Goal: Information Seeking & Learning: Learn about a topic

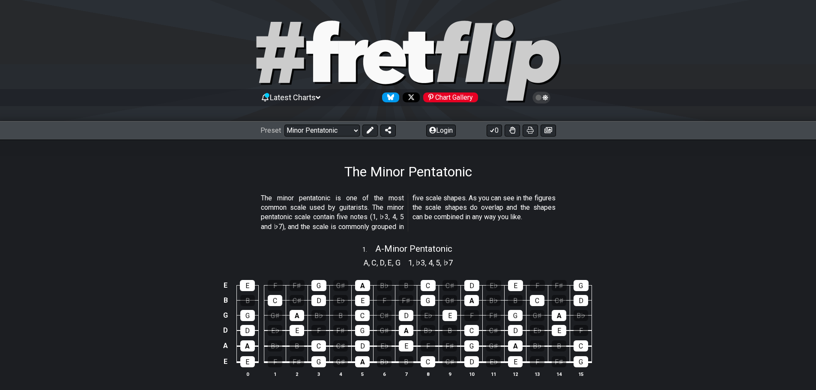
select select "/minor-pentatonic"
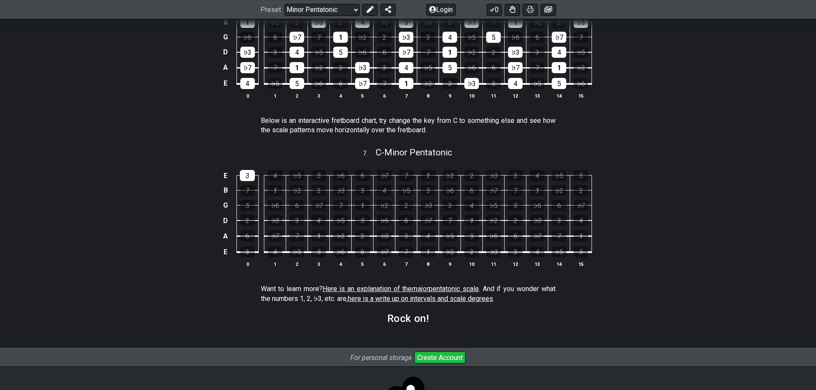
click at [649, 172] on div "E 3 4 ♭5 5 ♭6 6 ♭7 7 1 ♭2 2 ♭3 3 4 ♭5 5 B 7 1 ♭2 2 ♭3 3 4 ♭5 5 ♭6 6 ♭7 7 1 ♭2 2…" at bounding box center [408, 219] width 816 height 120
click at [693, 170] on div "E 3 4 ♭5 5 ♭6 6 ♭7 7 1 ♭2 2 ♭3 3 4 ♭5 5 B 7 1 ♭2 2 ♭3 3 4 ♭5 5 ♭6 6 ♭7 7 1 ♭2 2…" at bounding box center [408, 219] width 816 height 120
click at [666, 154] on div "7 . C - Minor Pentatonic" at bounding box center [408, 150] width 816 height 16
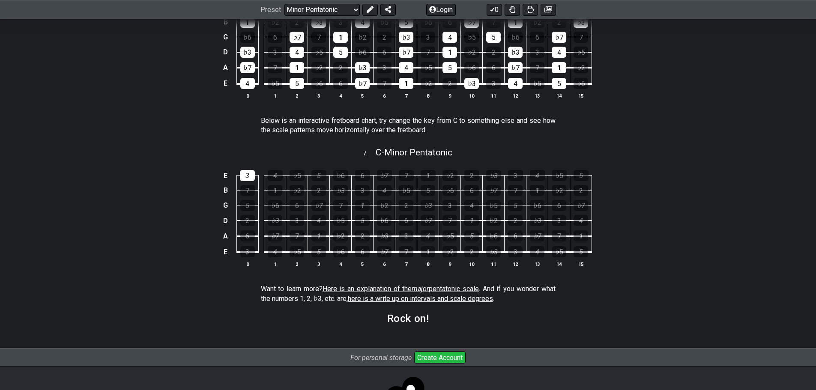
select select "C"
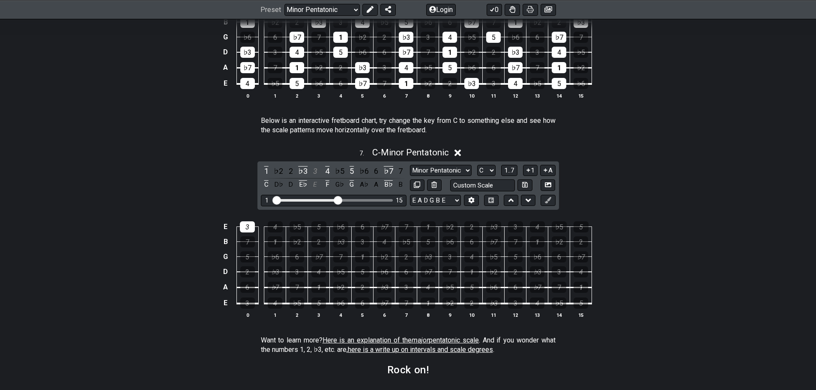
click at [667, 141] on section "Below is an interactive fretboard chart, try change the key from C to something…" at bounding box center [408, 128] width 816 height 30
click at [667, 140] on section "Below is an interactive fretboard chart, try change the key from C to something…" at bounding box center [408, 128] width 816 height 30
click at [689, 151] on div "7 . C - Minor Pentatonic" at bounding box center [408, 150] width 816 height 16
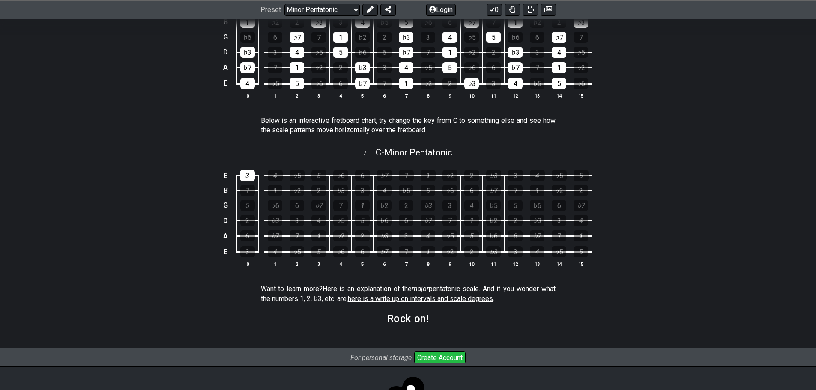
click at [689, 151] on div "7 . C - Minor Pentatonic" at bounding box center [408, 150] width 816 height 16
select select "C"
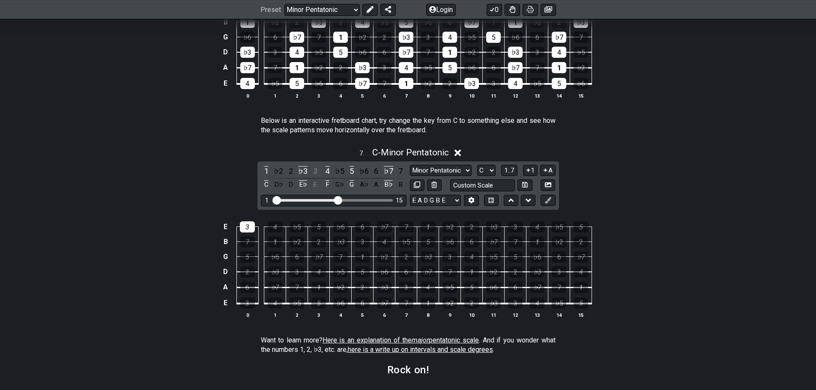
click at [689, 151] on div "7 . C - Minor Pentatonic" at bounding box center [408, 150] width 816 height 16
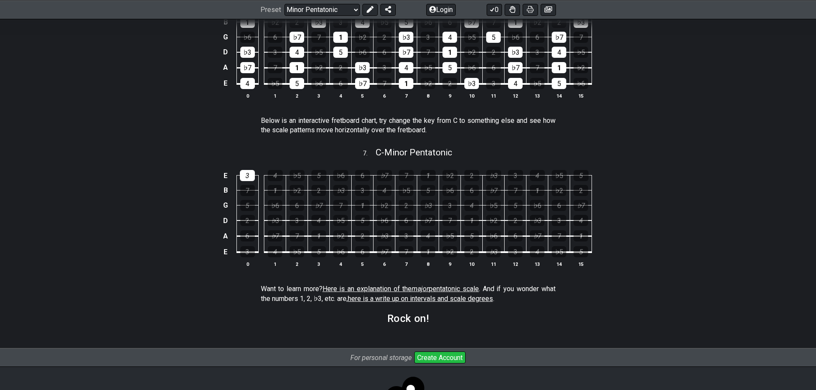
click at [687, 114] on section "Below is an interactive fretboard chart, try change the key from C to something…" at bounding box center [408, 128] width 816 height 30
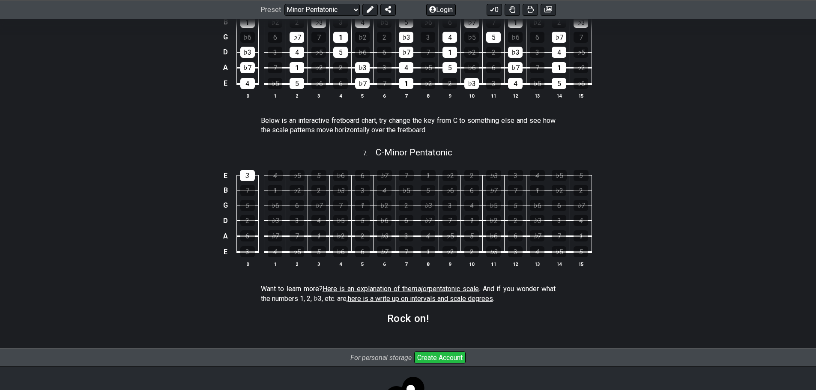
click at [687, 114] on section "Below is an interactive fretboard chart, try change the key from C to something…" at bounding box center [408, 128] width 816 height 30
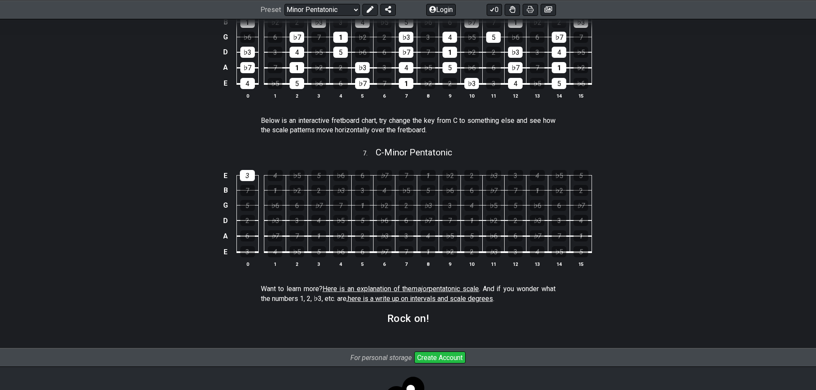
click at [686, 114] on section "Below is an interactive fretboard chart, try change the key from C to something…" at bounding box center [408, 128] width 816 height 30
click at [640, 109] on div "E 4 ♭5 5 ♭6 6 ♭7 7 1 ♭2 2 ♭3 3 4 ♭5 5 ♭6 B 1 ♭2 2 ♭3 3 4 ♭5 5 ♭6 6 ♭7 7 1 ♭2 2 …" at bounding box center [408, 51] width 816 height 120
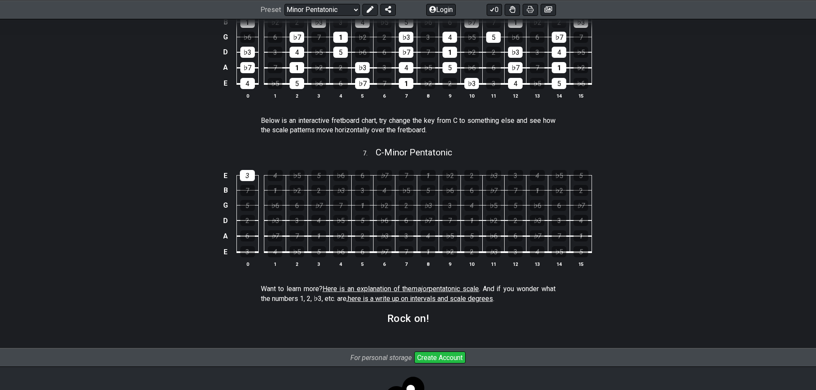
click at [640, 109] on div "E 4 ♭5 5 ♭6 6 ♭7 7 1 ♭2 2 ♭3 3 4 ♭5 5 ♭6 B 1 ♭2 2 ♭3 3 4 ♭5 5 ♭6 6 ♭7 7 1 ♭2 2 …" at bounding box center [408, 51] width 816 height 120
click at [640, 110] on div "E 4 ♭5 5 ♭6 6 ♭7 7 1 ♭2 2 ♭3 3 4 ♭5 5 ♭6 B 1 ♭2 2 ♭3 3 4 ♭5 5 ♭6 6 ♭7 7 1 ♭2 2 …" at bounding box center [408, 51] width 816 height 120
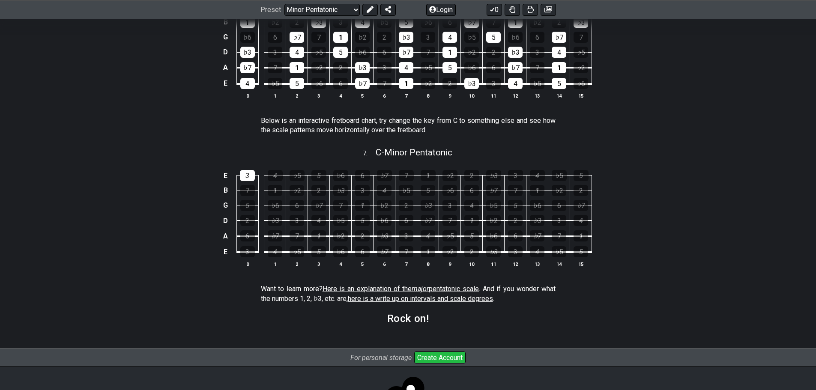
click at [640, 110] on div "E 4 ♭5 5 ♭6 6 ♭7 7 1 ♭2 2 ♭3 3 4 ♭5 5 ♭6 B 1 ♭2 2 ♭3 3 4 ♭5 5 ♭6 6 ♭7 7 1 ♭2 2 …" at bounding box center [408, 51] width 816 height 120
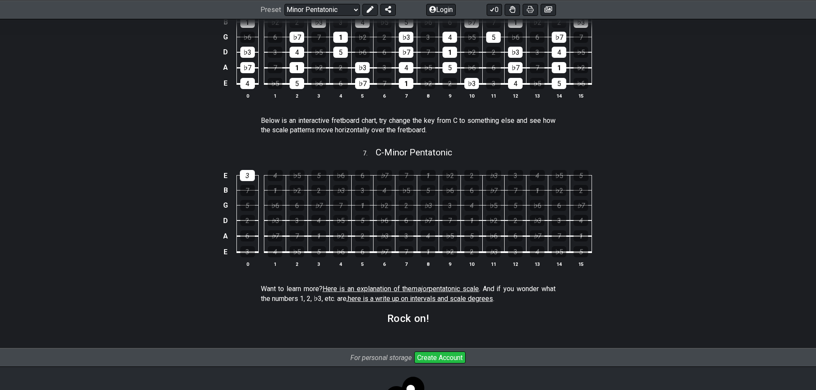
click at [687, 118] on section "Below is an interactive fretboard chart, try change the key from C to something…" at bounding box center [408, 128] width 816 height 30
click at [725, 105] on div "E 4 ♭5 5 ♭6 6 ♭7 7 1 ♭2 2 ♭3 3 4 ♭5 5 ♭6 B 1 ♭2 2 ♭3 3 4 ♭5 5 ♭6 6 ♭7 7 1 ♭2 2 …" at bounding box center [408, 51] width 816 height 120
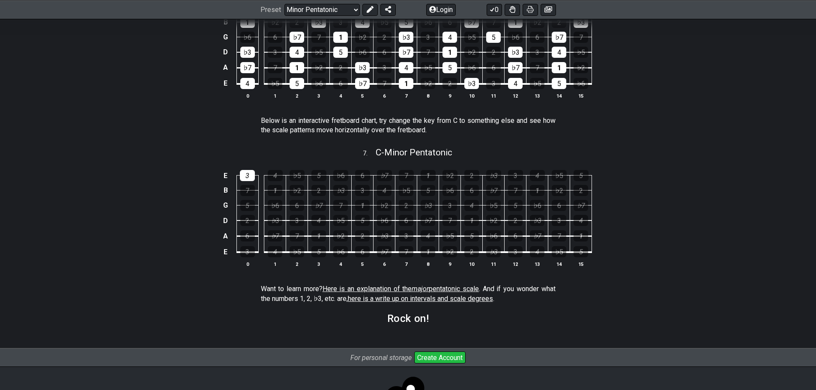
click at [725, 105] on div "E 4 ♭5 5 ♭6 6 ♭7 7 1 ♭2 2 ♭3 3 4 ♭5 5 ♭6 B 1 ♭2 2 ♭3 3 4 ♭5 5 ♭6 6 ♭7 7 1 ♭2 2 …" at bounding box center [408, 51] width 816 height 120
click at [667, 132] on section "Below is an interactive fretboard chart, try change the key from C to something…" at bounding box center [408, 128] width 816 height 30
click at [691, 129] on section "Below is an interactive fretboard chart, try change the key from C to something…" at bounding box center [408, 128] width 816 height 30
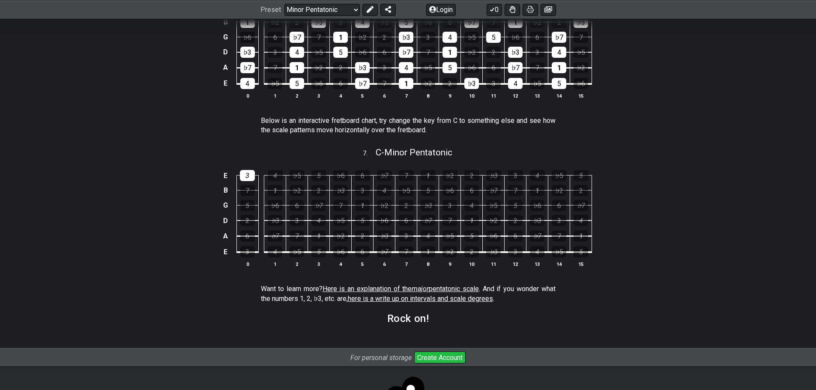
click at [692, 129] on section "Below is an interactive fretboard chart, try change the key from C to something…" at bounding box center [408, 128] width 816 height 30
click at [690, 128] on section "Below is an interactive fretboard chart, try change the key from C to something…" at bounding box center [408, 128] width 816 height 30
click at [683, 129] on section "Below is an interactive fretboard chart, try change the key from C to something…" at bounding box center [408, 128] width 816 height 30
click at [678, 130] on section "Below is an interactive fretboard chart, try change the key from C to something…" at bounding box center [408, 128] width 816 height 30
click at [667, 130] on section "Below is an interactive fretboard chart, try change the key from C to something…" at bounding box center [408, 128] width 816 height 30
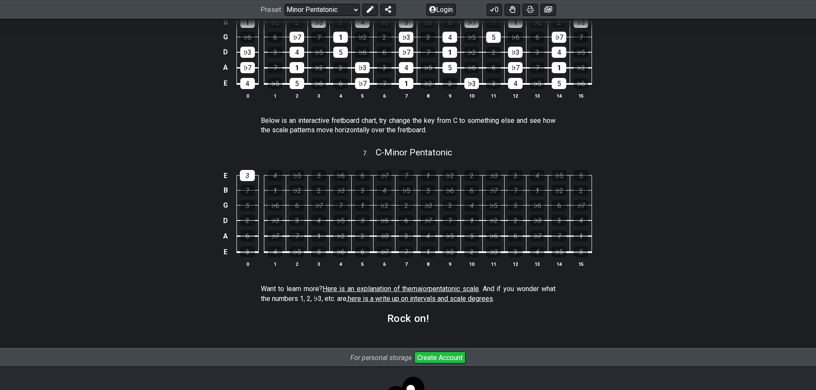
click at [667, 130] on section "Below is an interactive fretboard chart, try change the key from C to something…" at bounding box center [408, 128] width 816 height 30
click at [615, 232] on div "E 3 4 ♭5 5 ♭6 6 ♭7 7 1 ♭2 2 ♭3 3 4 ♭5 5 B 7 1 ♭2 2 ♭3 3 4 ♭5 5 ♭6 6 ♭7 7 1 ♭2 2…" at bounding box center [408, 219] width 816 height 120
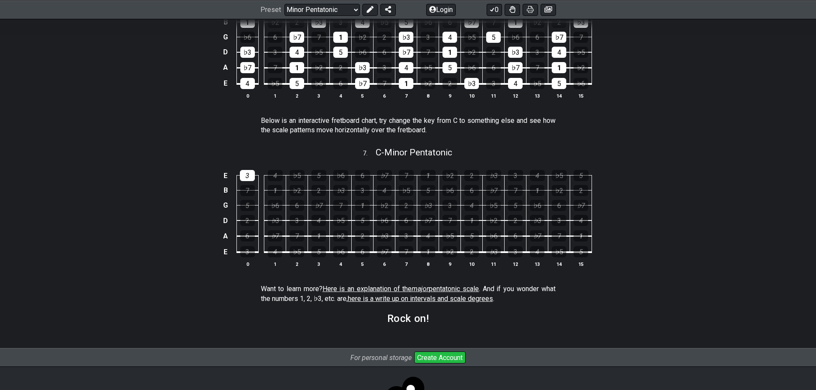
click at [615, 232] on div "E 3 4 ♭5 5 ♭6 6 ♭7 7 1 ♭2 2 ♭3 3 4 ♭5 5 B 7 1 ♭2 2 ♭3 3 4 ♭5 5 ♭6 6 ♭7 7 1 ♭2 2…" at bounding box center [408, 219] width 816 height 120
click at [614, 232] on div "E 3 4 ♭5 5 ♭6 6 ♭7 7 1 ♭2 2 ♭3 3 4 ♭5 5 B 7 1 ♭2 2 ♭3 3 4 ♭5 5 ♭6 6 ♭7 7 1 ♭2 2…" at bounding box center [408, 219] width 816 height 120
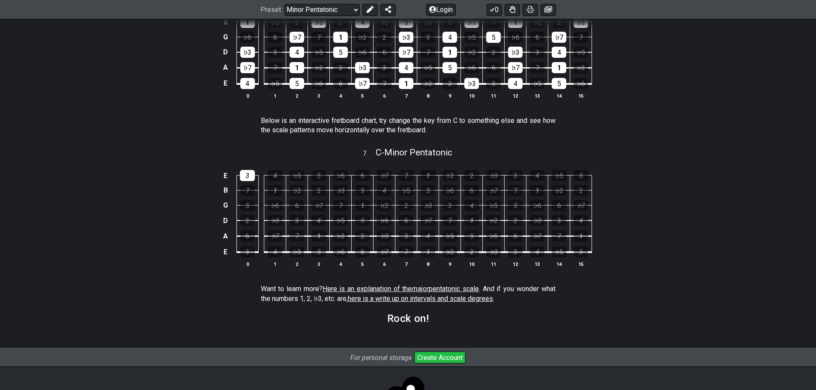
click at [614, 232] on div "E 3 4 ♭5 5 ♭6 6 ♭7 7 1 ♭2 2 ♭3 3 4 ♭5 5 B 7 1 ♭2 2 ♭3 3 4 ♭5 5 ♭6 6 ♭7 7 1 ♭2 2…" at bounding box center [408, 219] width 816 height 120
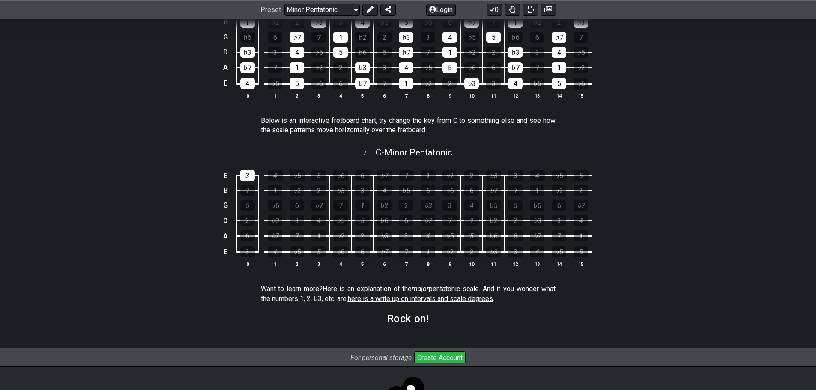
click at [614, 232] on div "E 3 4 ♭5 5 ♭6 6 ♭7 7 1 ♭2 2 ♭3 3 4 ♭5 5 B 7 1 ♭2 2 ♭3 3 4 ♭5 5 ♭6 6 ♭7 7 1 ♭2 2…" at bounding box center [408, 219] width 816 height 120
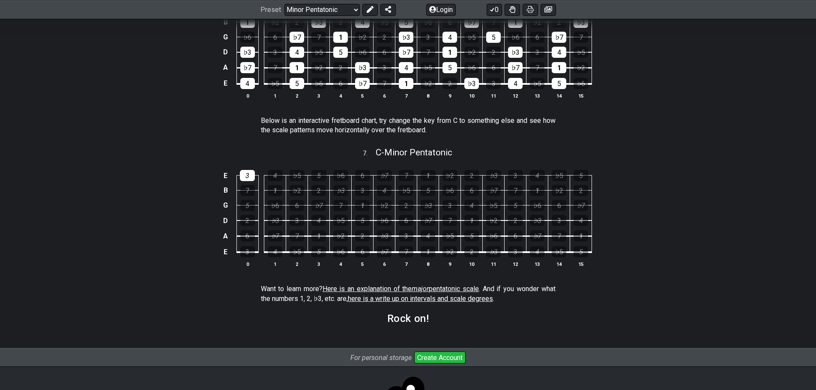
click at [614, 232] on div "E 3 4 ♭5 5 ♭6 6 ♭7 7 1 ♭2 2 ♭3 3 4 ♭5 5 B 7 1 ♭2 2 ♭3 3 4 ♭5 5 ♭6 6 ♭7 7 1 ♭2 2…" at bounding box center [408, 219] width 816 height 120
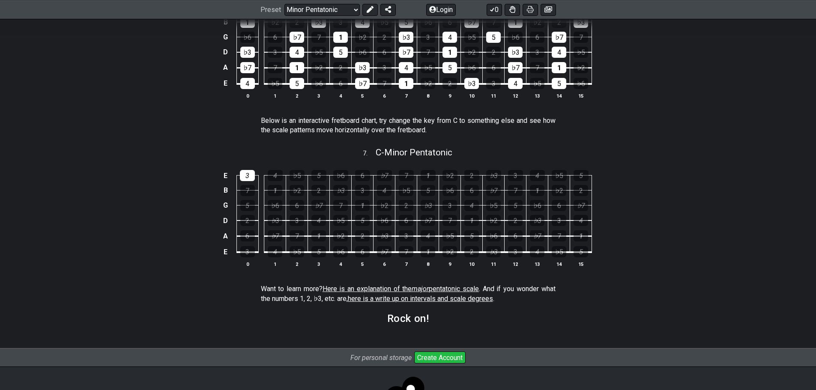
click at [614, 232] on div "E 3 4 ♭5 5 ♭6 6 ♭7 7 1 ♭2 2 ♭3 3 4 ♭5 5 B 7 1 ♭2 2 ♭3 3 4 ♭5 5 ♭6 6 ♭7 7 1 ♭2 2…" at bounding box center [408, 219] width 816 height 120
click at [624, 215] on div "E 3 4 ♭5 5 ♭6 6 ♭7 7 1 ♭2 2 ♭3 3 4 ♭5 5 B 7 1 ♭2 2 ♭3 3 4 ♭5 5 ♭6 6 ♭7 7 1 ♭2 2…" at bounding box center [408, 219] width 816 height 120
click at [623, 215] on div "E 3 4 ♭5 5 ♭6 6 ♭7 7 1 ♭2 2 ♭3 3 4 ♭5 5 B 7 1 ♭2 2 ♭3 3 4 ♭5 5 ♭6 6 ♭7 7 1 ♭2 2…" at bounding box center [408, 219] width 816 height 120
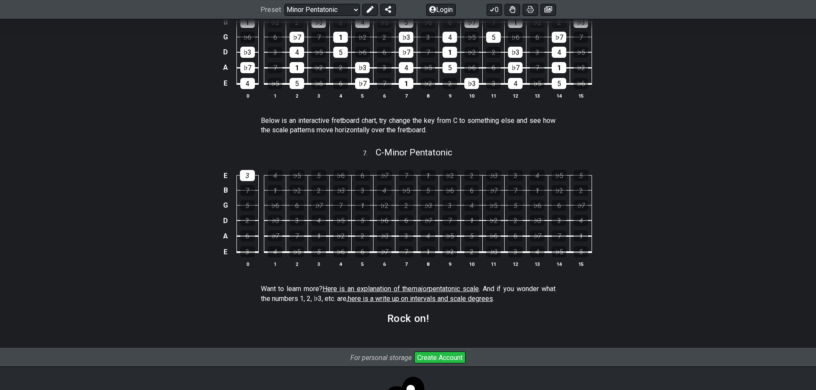
click at [676, 229] on div "E 3 4 ♭5 5 ♭6 6 ♭7 7 1 ♭2 2 ♭3 3 4 ♭5 5 B 7 1 ♭2 2 ♭3 3 4 ♭5 5 ♭6 6 ♭7 7 1 ♭2 2…" at bounding box center [408, 219] width 816 height 120
click at [664, 310] on section "Rock on!" at bounding box center [408, 321] width 816 height 22
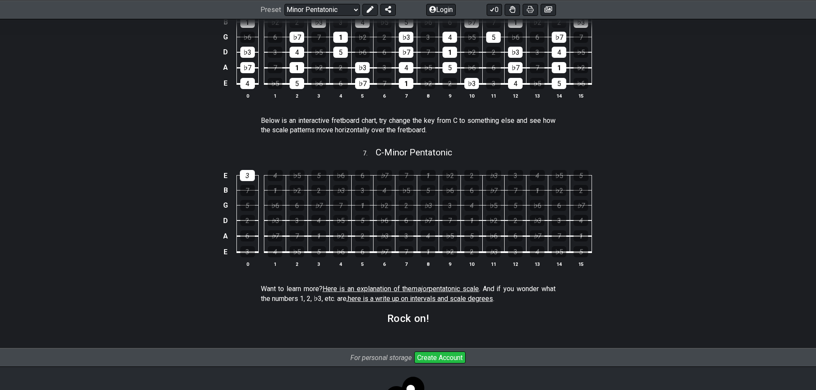
click at [664, 310] on section "Rock on!" at bounding box center [408, 321] width 816 height 22
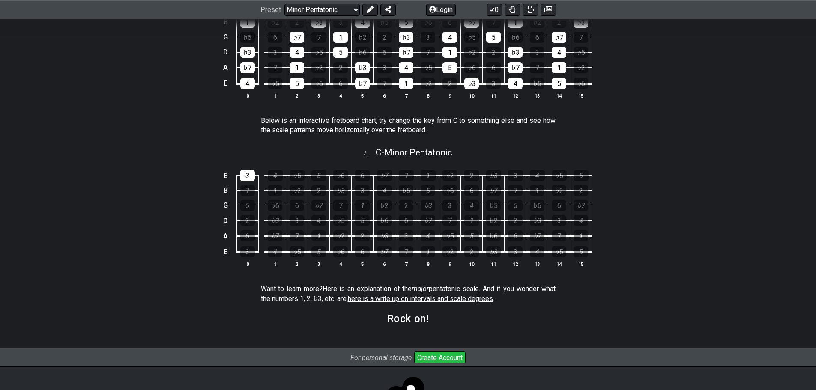
click at [710, 224] on div "E 3 4 ♭5 5 ♭6 6 ♭7 7 1 ♭2 2 ♭3 3 4 ♭5 5 B 7 1 ♭2 2 ♭3 3 4 ♭5 5 ♭6 6 ♭7 7 1 ♭2 2…" at bounding box center [408, 219] width 816 height 120
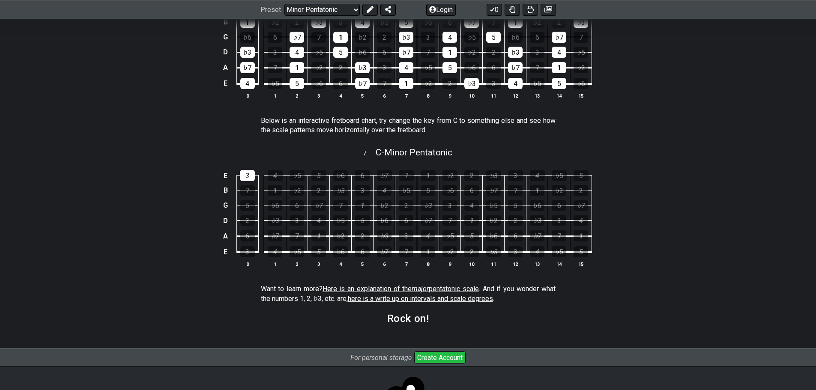
click at [710, 224] on div "E 3 4 ♭5 5 ♭6 6 ♭7 7 1 ♭2 2 ♭3 3 4 ♭5 5 B 7 1 ♭2 2 ♭3 3 4 ♭5 5 ♭6 6 ♭7 7 1 ♭2 2…" at bounding box center [408, 219] width 816 height 120
click at [708, 226] on div "E 3 4 ♭5 5 ♭6 6 ♭7 7 1 ♭2 2 ♭3 3 4 ♭5 5 B 7 1 ♭2 2 ♭3 3 4 ♭5 5 ♭6 6 ♭7 7 1 ♭2 2…" at bounding box center [408, 219] width 816 height 120
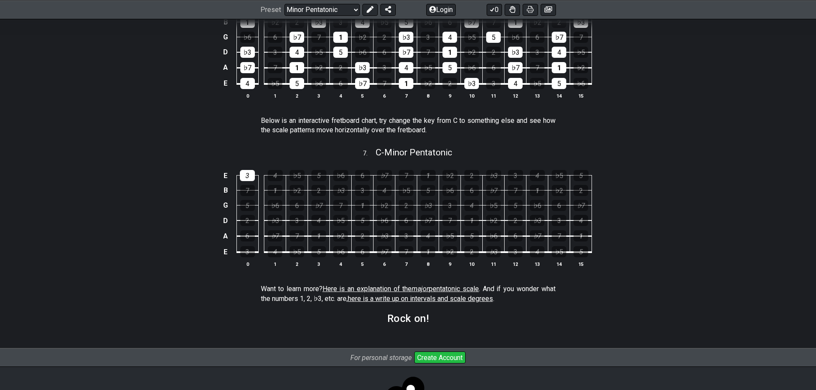
click at [708, 226] on div "E 3 4 ♭5 5 ♭6 6 ♭7 7 1 ♭2 2 ♭3 3 4 ♭5 5 B 7 1 ♭2 2 ♭3 3 4 ♭5 5 ♭6 6 ♭7 7 1 ♭2 2…" at bounding box center [408, 219] width 816 height 120
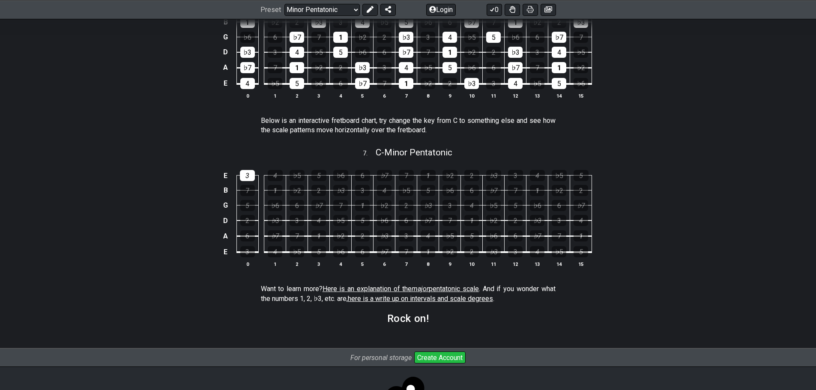
click at [708, 226] on div "E 3 4 ♭5 5 ♭6 6 ♭7 7 1 ♭2 2 ♭3 3 4 ♭5 5 B 7 1 ♭2 2 ♭3 3 4 ♭5 5 ♭6 6 ♭7 7 1 ♭2 2…" at bounding box center [408, 219] width 816 height 120
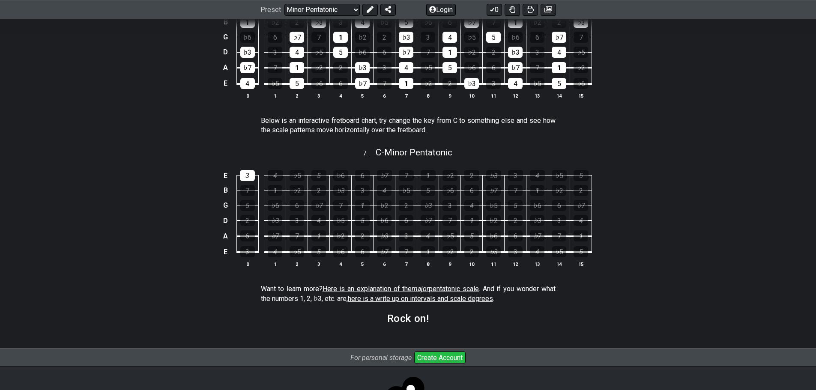
click at [708, 226] on div "E 3 4 ♭5 5 ♭6 6 ♭7 7 1 ♭2 2 ♭3 3 4 ♭5 5 B 7 1 ♭2 2 ♭3 3 4 ♭5 5 ♭6 6 ♭7 7 1 ♭2 2…" at bounding box center [408, 219] width 816 height 120
click at [688, 224] on div "E 3 4 ♭5 5 ♭6 6 ♭7 7 1 ♭2 2 ♭3 3 4 ♭5 5 B 7 1 ♭2 2 ♭3 3 4 ♭5 5 ♭6 6 ♭7 7 1 ♭2 2…" at bounding box center [408, 219] width 816 height 120
click at [682, 223] on div "E 3 4 ♭5 5 ♭6 6 ♭7 7 1 ♭2 2 ♭3 3 4 ♭5 5 B 7 1 ♭2 2 ♭3 3 4 ♭5 5 ♭6 6 ♭7 7 1 ♭2 2…" at bounding box center [408, 219] width 816 height 120
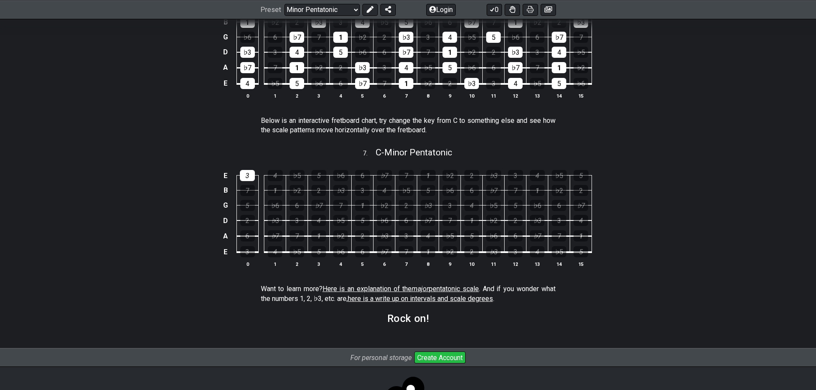
click at [682, 223] on div "E 3 4 ♭5 5 ♭6 6 ♭7 7 1 ♭2 2 ♭3 3 4 ♭5 5 B 7 1 ♭2 2 ♭3 3 4 ♭5 5 ♭6 6 ♭7 7 1 ♭2 2…" at bounding box center [408, 219] width 816 height 120
click at [607, 241] on div "E 3 4 ♭5 5 ♭6 6 ♭7 7 1 ♭2 2 ♭3 3 4 ♭5 5 B 7 1 ♭2 2 ♭3 3 4 ♭5 5 ♭6 6 ♭7 7 1 ♭2 2…" at bounding box center [408, 219] width 816 height 120
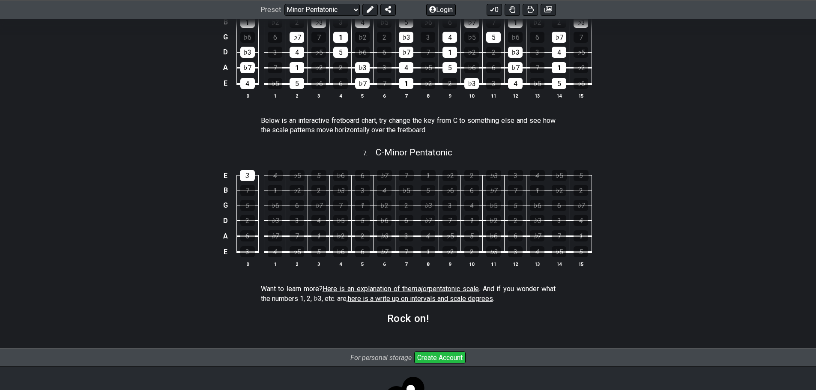
click at [607, 241] on div "E 3 4 ♭5 5 ♭6 6 ♭7 7 1 ♭2 2 ♭3 3 4 ♭5 5 B 7 1 ♭2 2 ♭3 3 4 ♭5 5 ♭6 6 ♭7 7 1 ♭2 2…" at bounding box center [408, 219] width 816 height 120
click at [620, 266] on div "E 3 4 ♭5 5 ♭6 6 ♭7 7 1 ♭2 2 ♭3 3 4 ♭5 5 B 7 1 ♭2 2 ♭3 3 4 ♭5 5 ♭6 6 ♭7 7 1 ♭2 2…" at bounding box center [408, 219] width 816 height 120
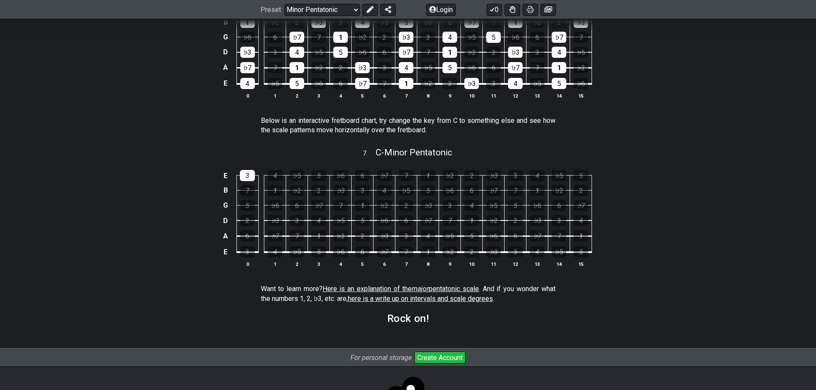
click at [620, 266] on div "E 3 4 ♭5 5 ♭6 6 ♭7 7 1 ♭2 2 ♭3 3 4 ♭5 5 B 7 1 ♭2 2 ♭3 3 4 ♭5 5 ♭6 6 ♭7 7 1 ♭2 2…" at bounding box center [408, 219] width 816 height 120
click at [621, 271] on div "E 3 4 ♭5 5 ♭6 6 ♭7 7 1 ♭2 2 ♭3 3 4 ♭5 5 B 7 1 ♭2 2 ♭3 3 4 ♭5 5 ♭6 6 ♭7 7 1 ♭2 2…" at bounding box center [408, 219] width 816 height 120
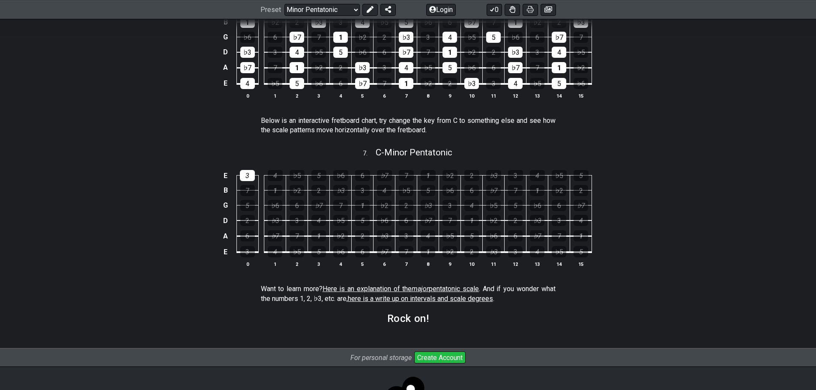
click at [621, 271] on div "E 3 4 ♭5 5 ♭6 6 ♭7 7 1 ♭2 2 ♭3 3 4 ♭5 5 B 7 1 ♭2 2 ♭3 3 4 ♭5 5 ♭6 6 ♭7 7 1 ♭2 2…" at bounding box center [408, 219] width 816 height 120
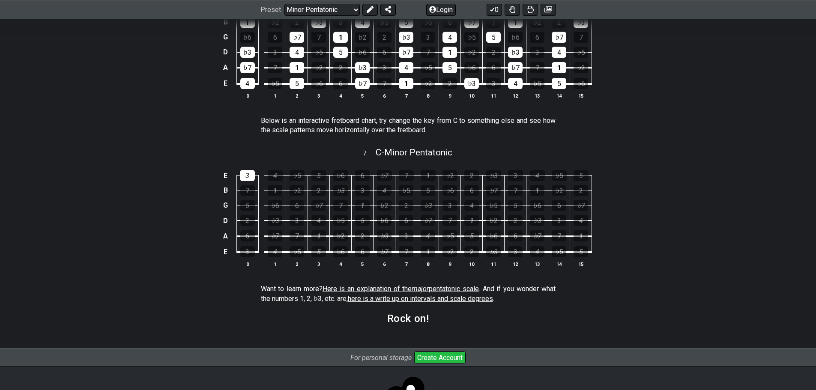
click at [621, 271] on div "E 3 4 ♭5 5 ♭6 6 ♭7 7 1 ♭2 2 ♭3 3 4 ♭5 5 B 7 1 ♭2 2 ♭3 3 4 ♭5 5 ♭6 6 ♭7 7 1 ♭2 2…" at bounding box center [408, 219] width 816 height 120
click at [653, 233] on div "E 3 4 ♭5 5 ♭6 6 ♭7 7 1 ♭2 2 ♭3 3 4 ♭5 5 B 7 1 ♭2 2 ♭3 3 4 ♭5 5 ♭6 6 ♭7 7 1 ♭2 2…" at bounding box center [408, 219] width 816 height 120
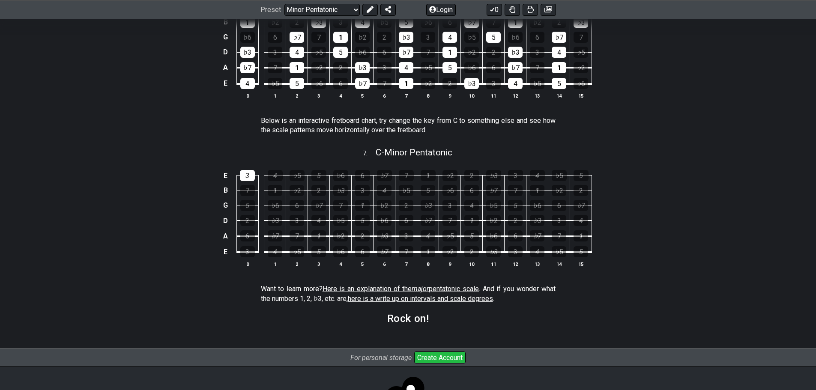
click at [653, 233] on div "E 3 4 ♭5 5 ♭6 6 ♭7 7 1 ♭2 2 ♭3 3 4 ♭5 5 B 7 1 ♭2 2 ♭3 3 4 ♭5 5 ♭6 6 ♭7 7 1 ♭2 2…" at bounding box center [408, 219] width 816 height 120
click at [653, 235] on div "E 3 4 ♭5 5 ♭6 6 ♭7 7 1 ♭2 2 ♭3 3 4 ♭5 5 B 7 1 ♭2 2 ♭3 3 4 ♭5 5 ♭6 6 ♭7 7 1 ♭2 2…" at bounding box center [408, 219] width 816 height 120
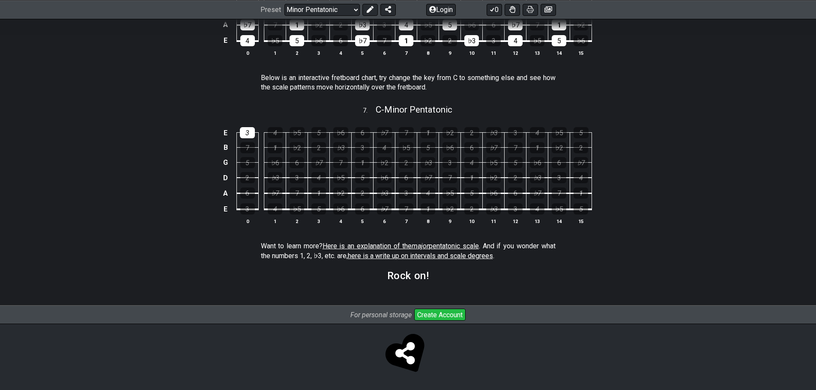
click at [590, 179] on td "1" at bounding box center [581, 186] width 22 height 16
